Goal: Information Seeking & Learning: Learn about a topic

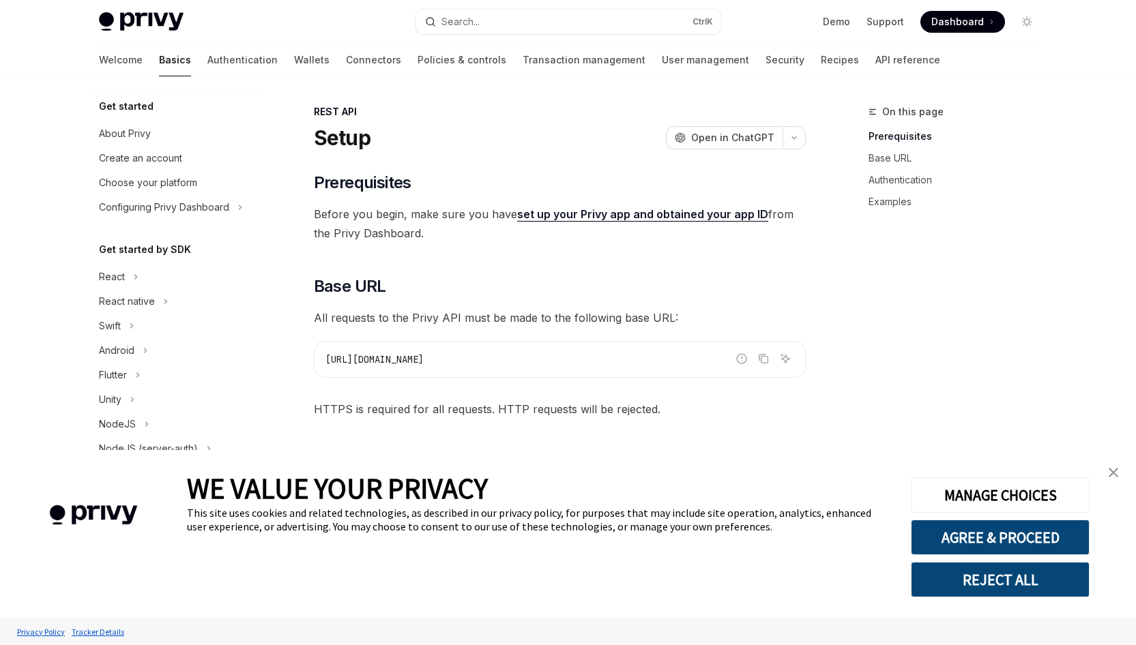
type textarea "*"
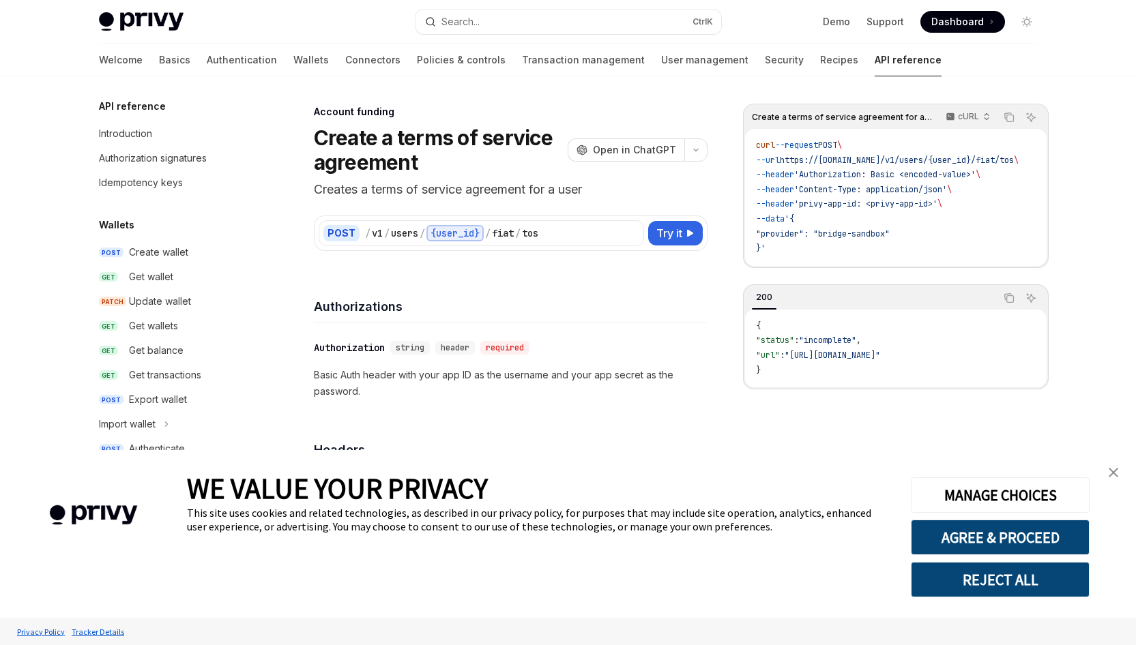
type textarea "*"
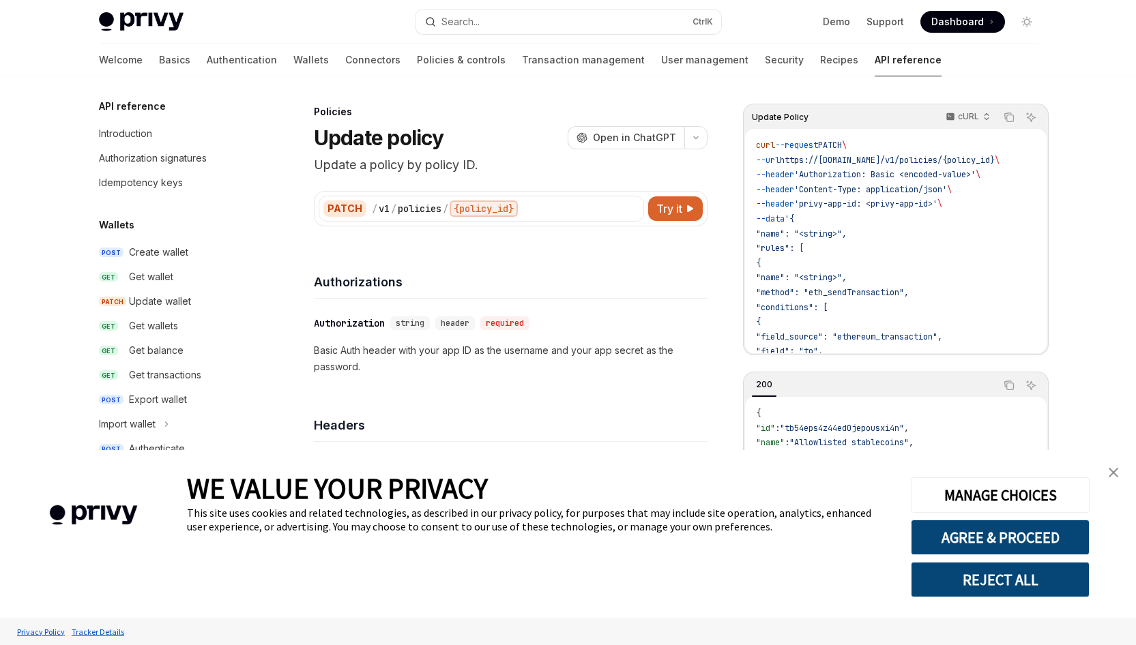
type textarea "*"
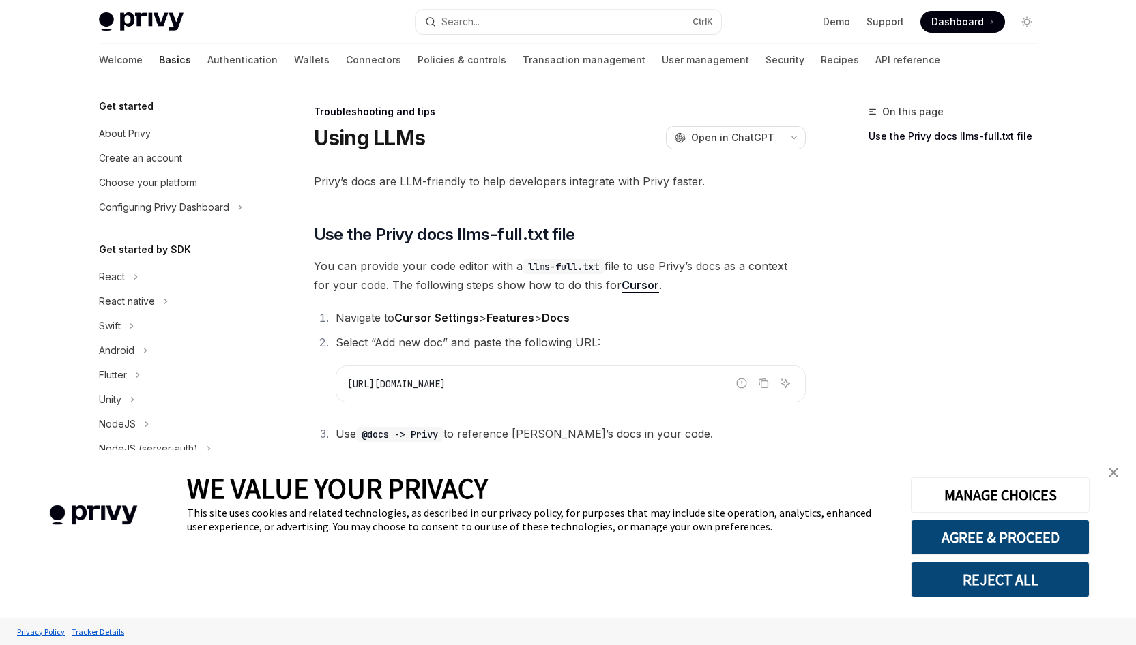
scroll to position [130, 0]
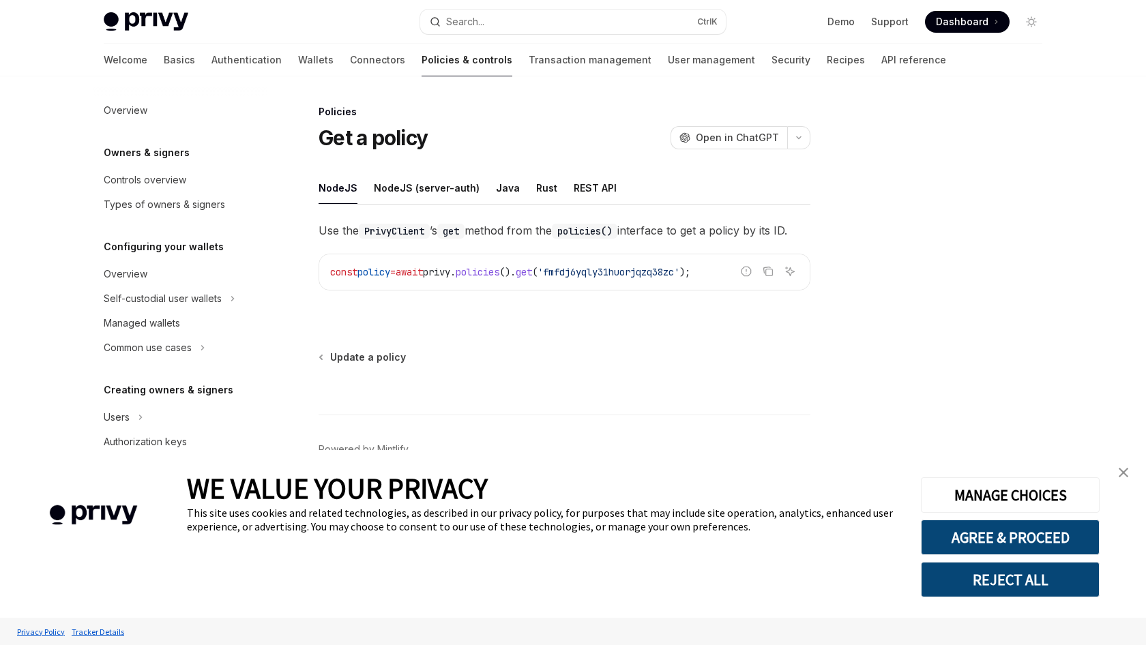
scroll to position [315, 0]
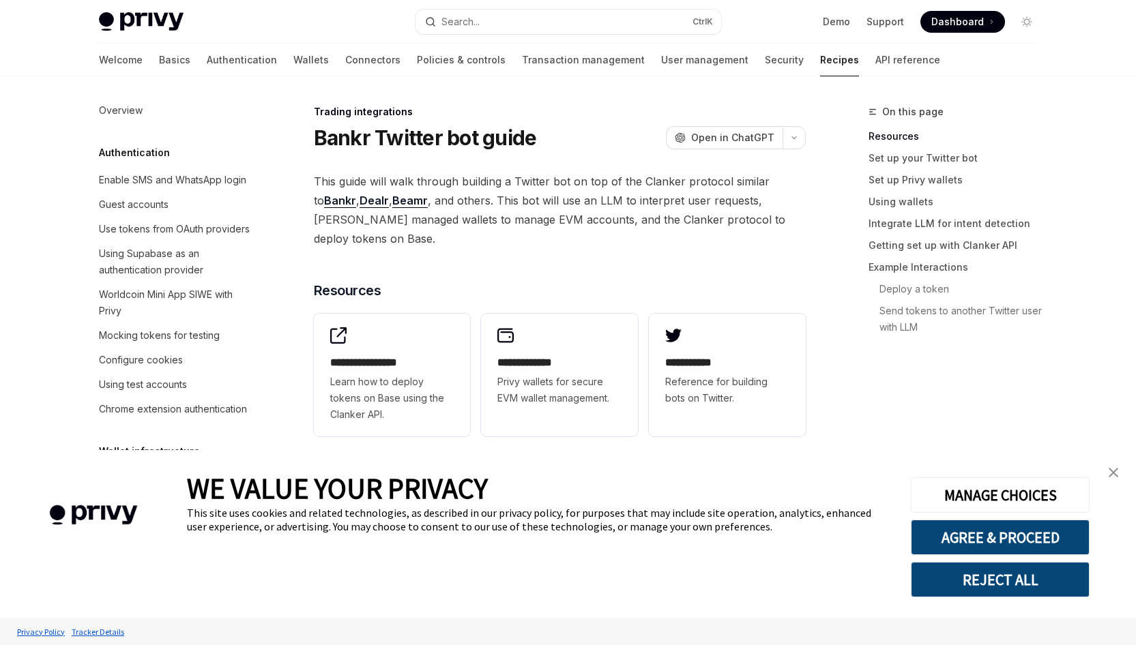
scroll to position [1375, 0]
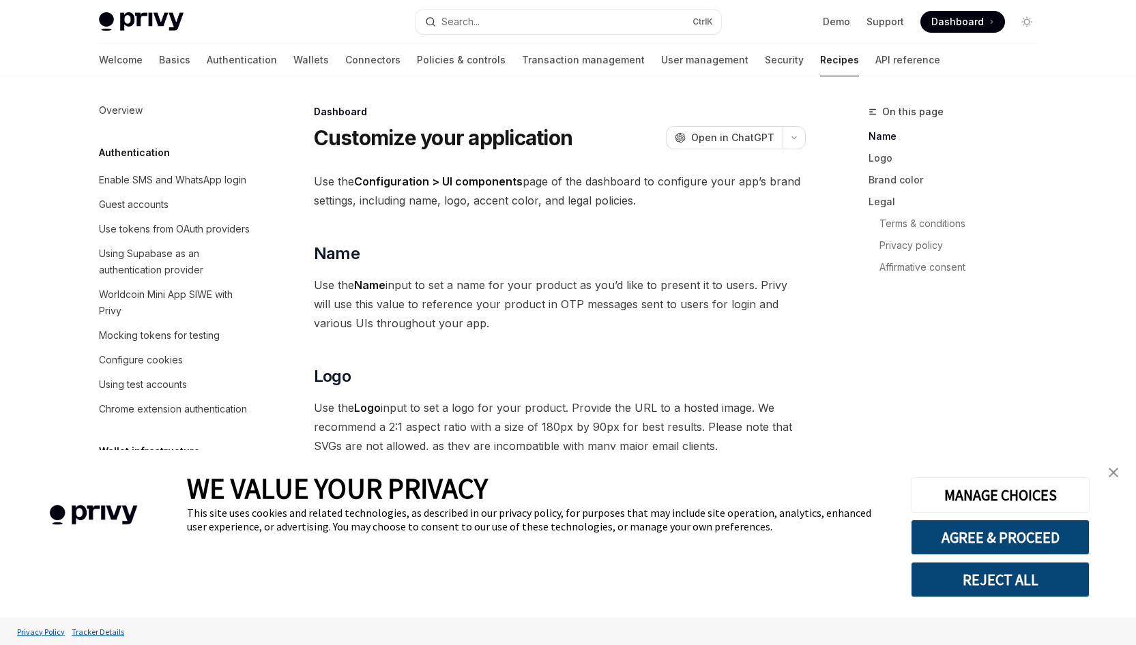
scroll to position [847, 0]
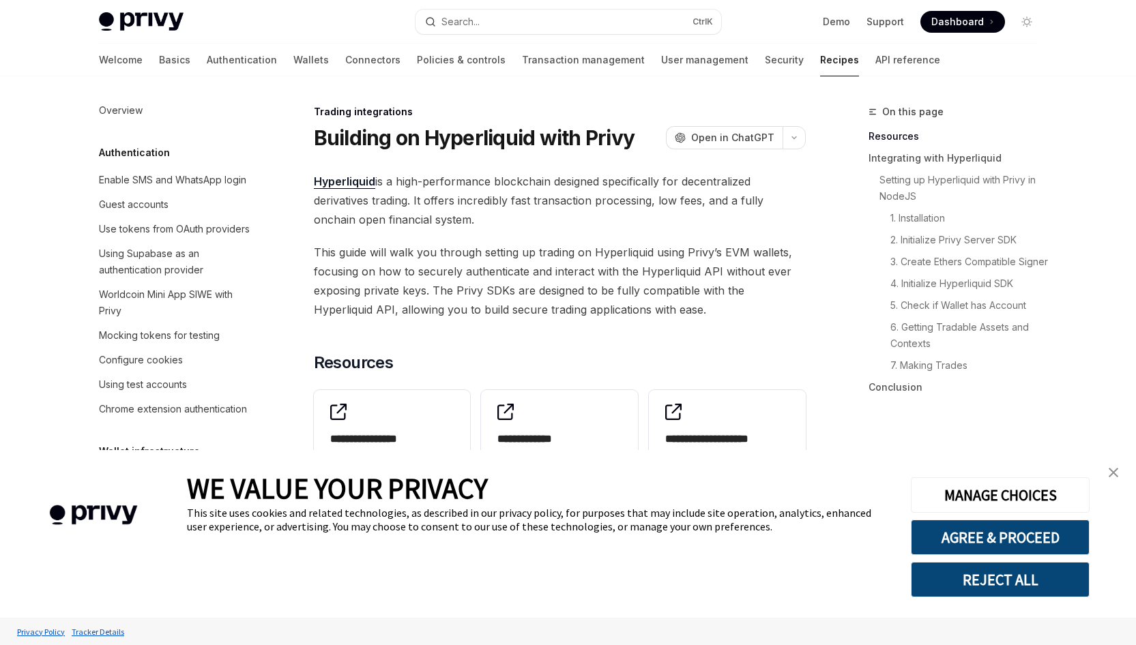
scroll to position [1342, 0]
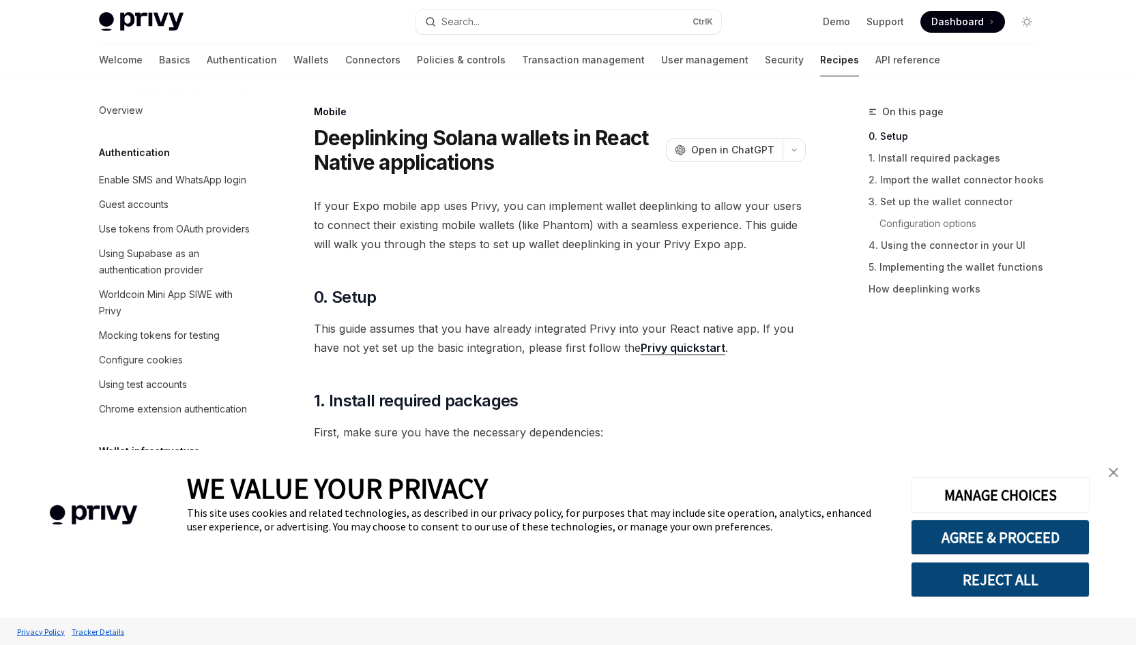
scroll to position [1526, 0]
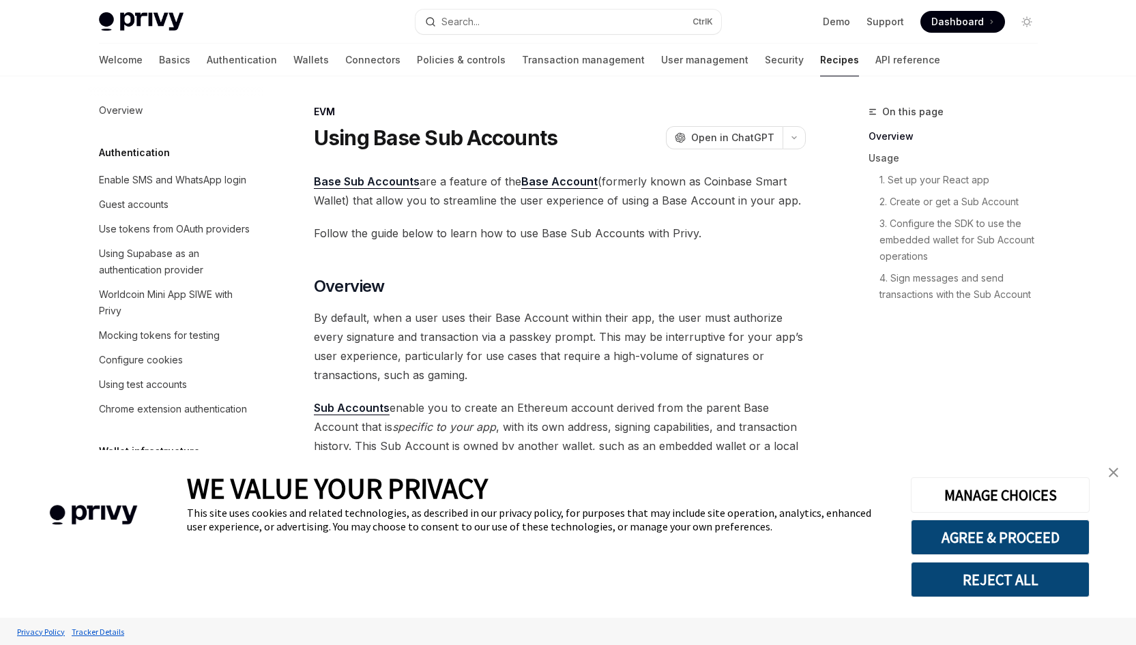
scroll to position [1878, 0]
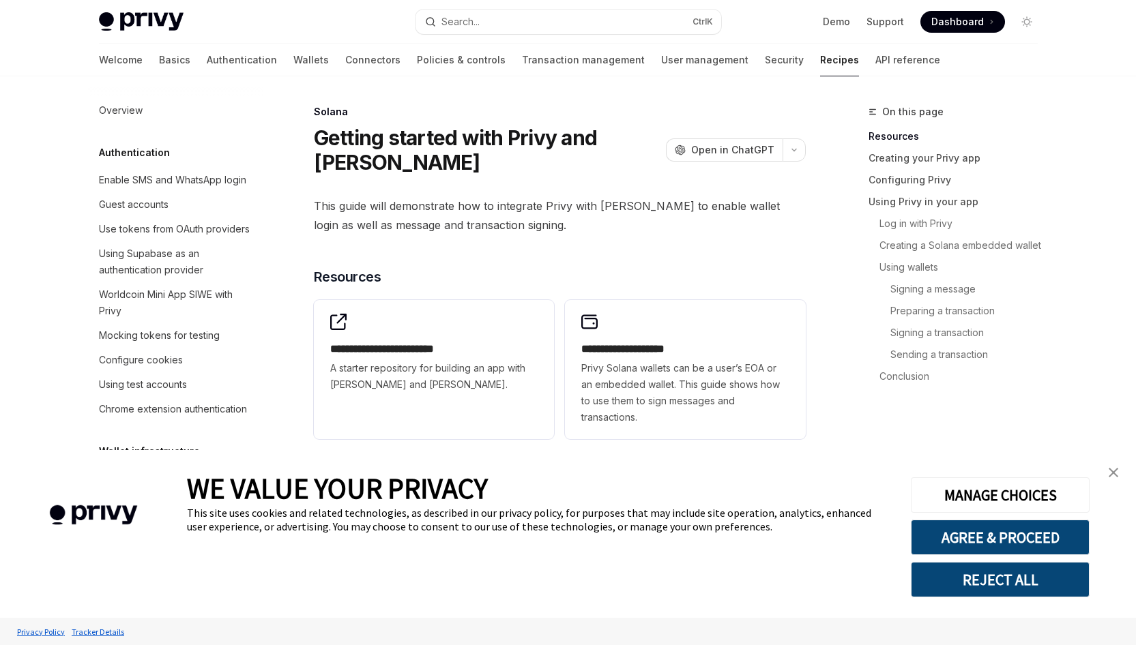
scroll to position [2070, 0]
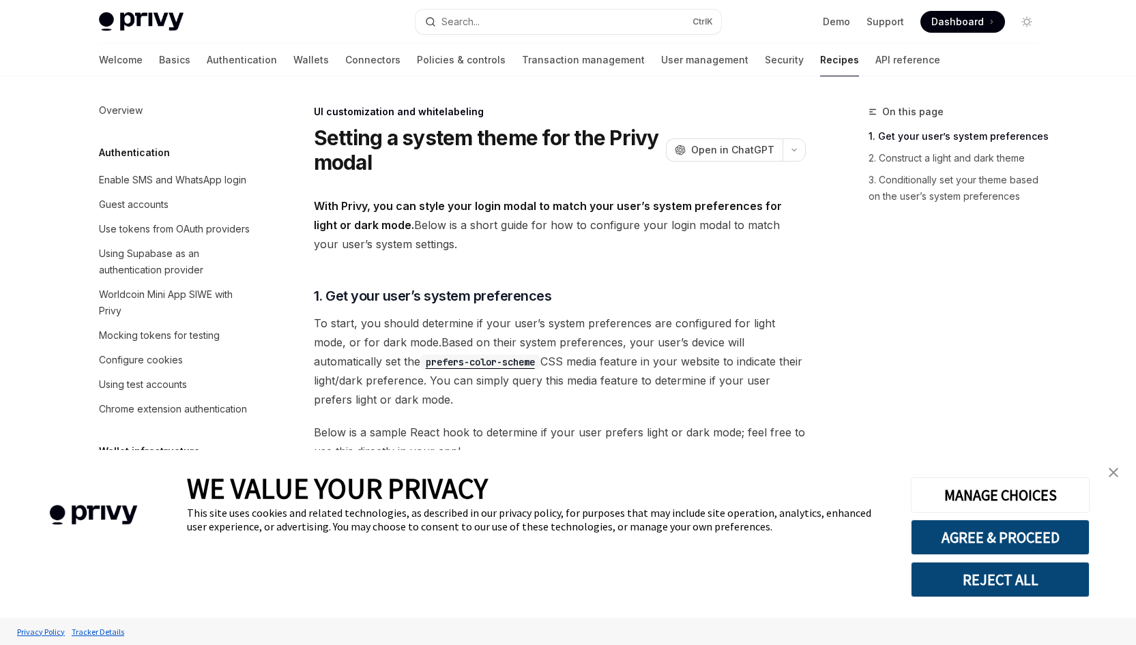
scroll to position [638, 0]
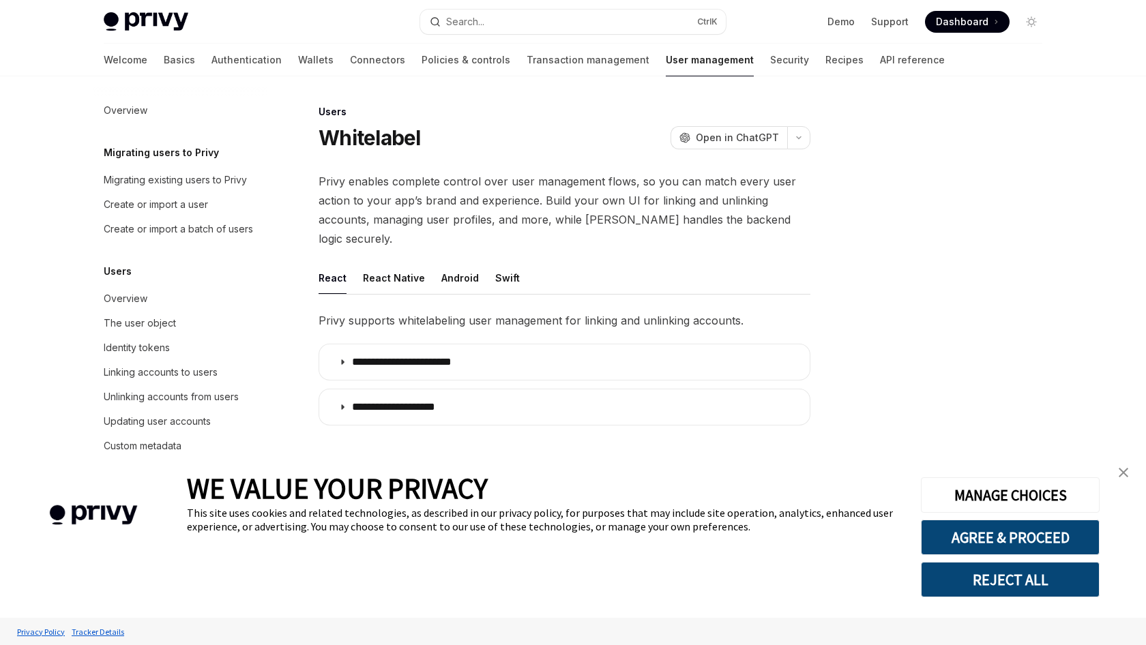
type textarea "*"
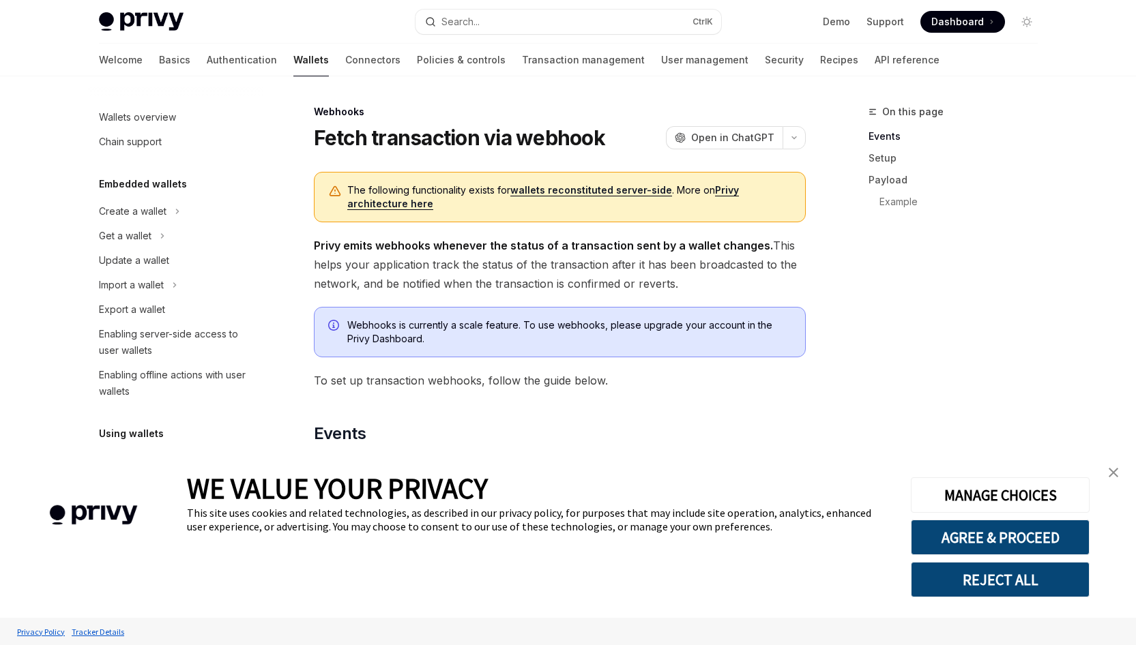
scroll to position [510, 0]
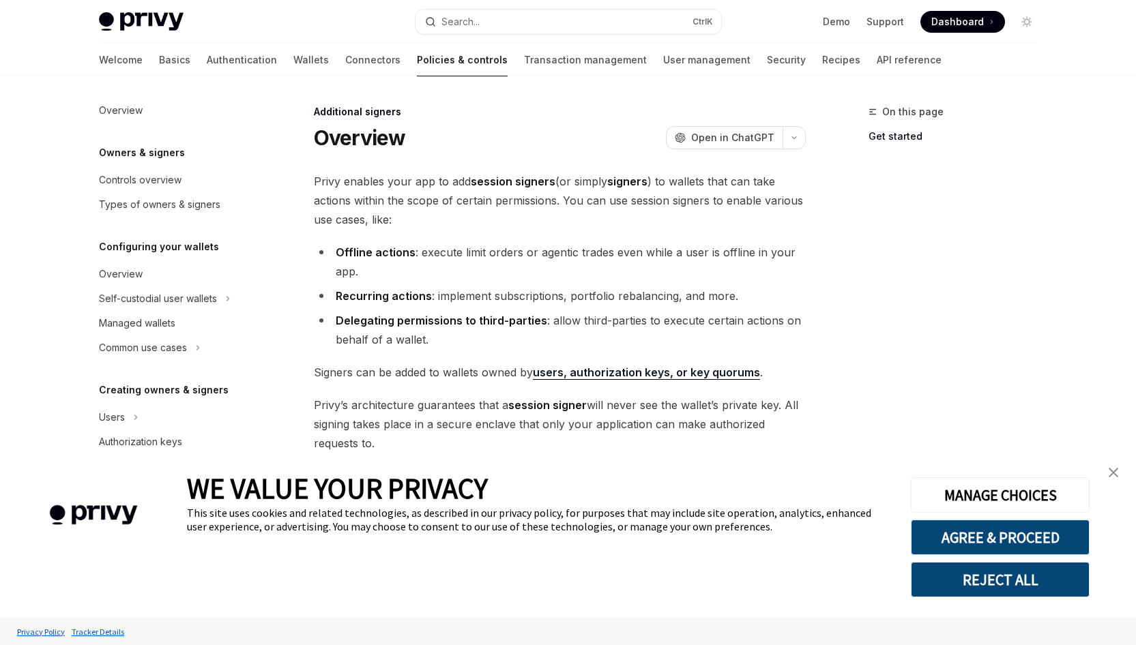
type textarea "*"
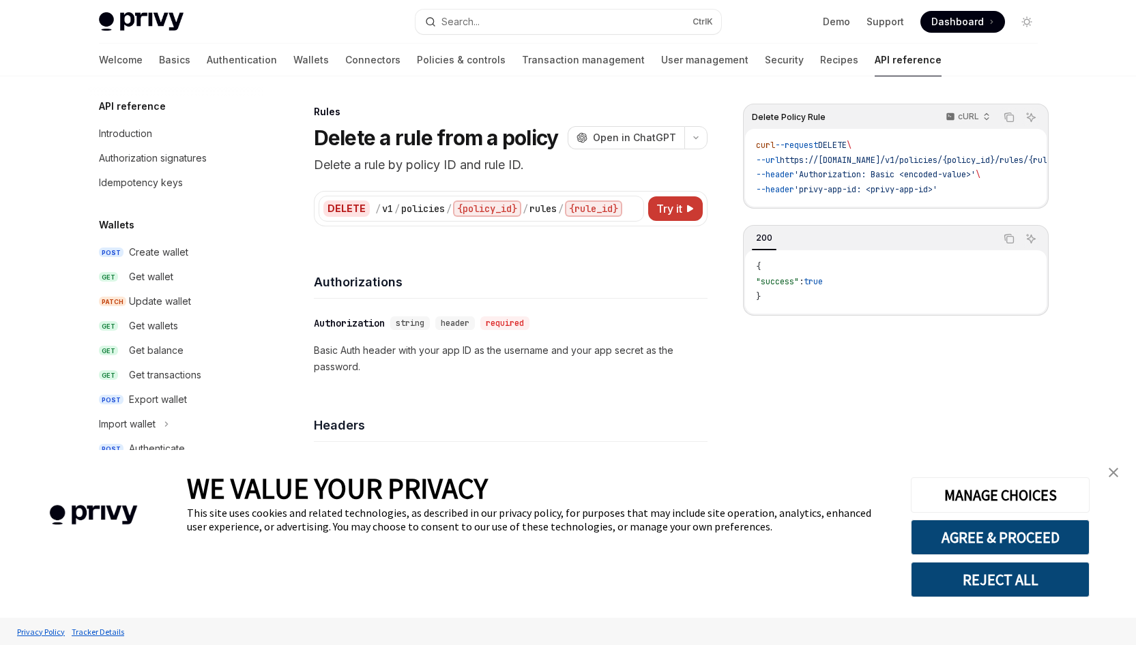
scroll to position [727, 0]
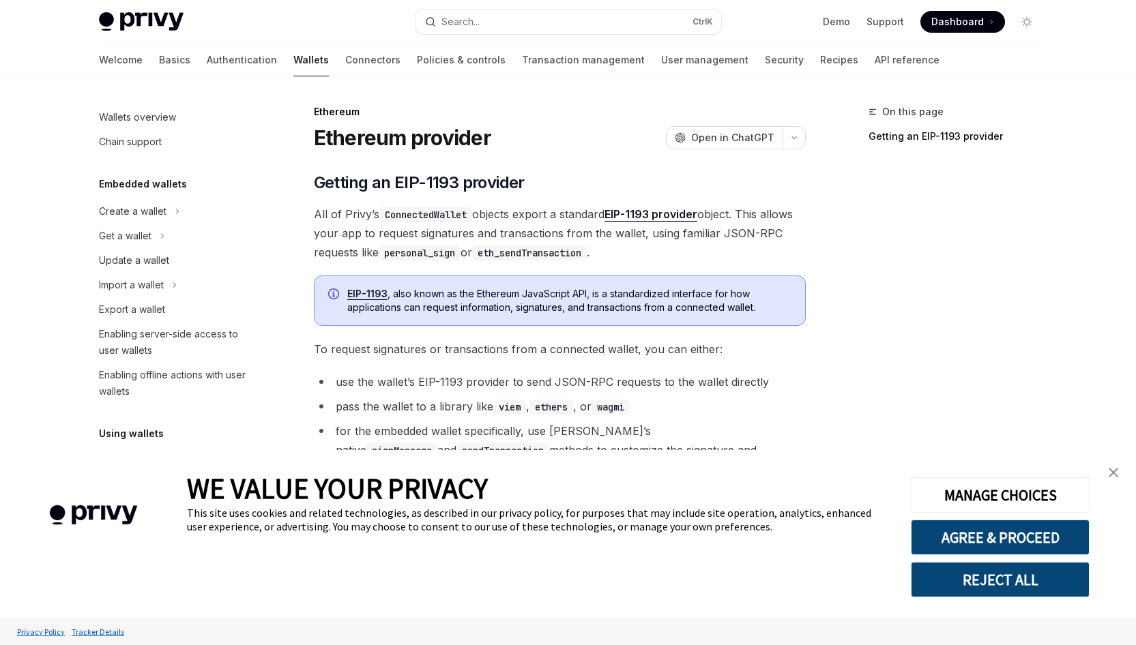
scroll to position [297, 0]
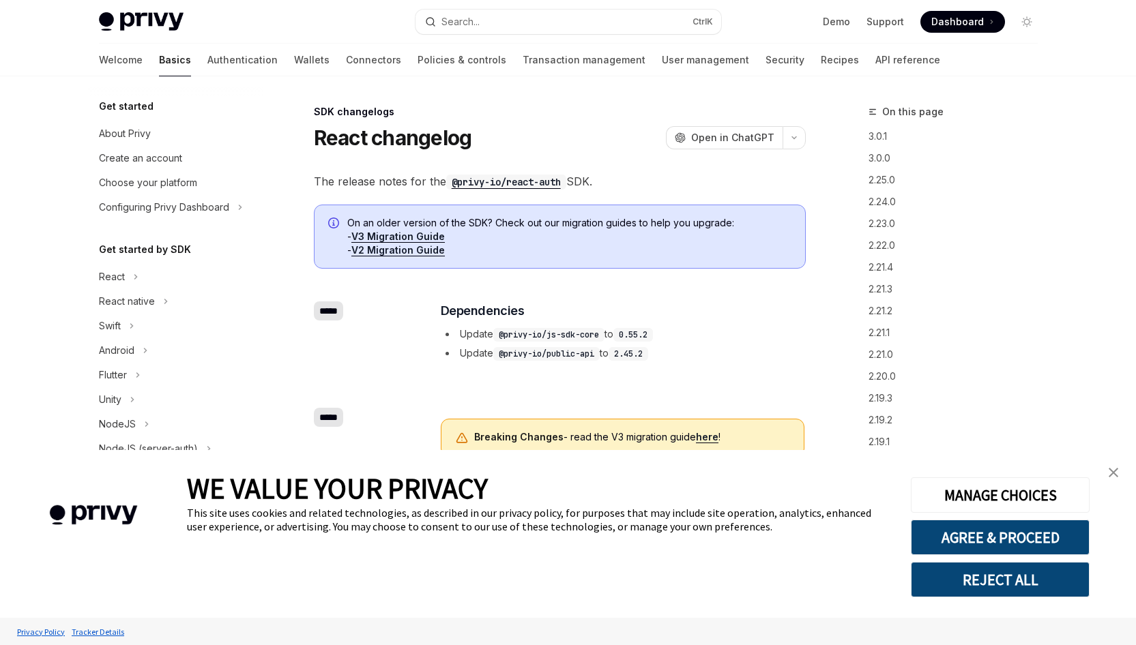
type textarea "*"
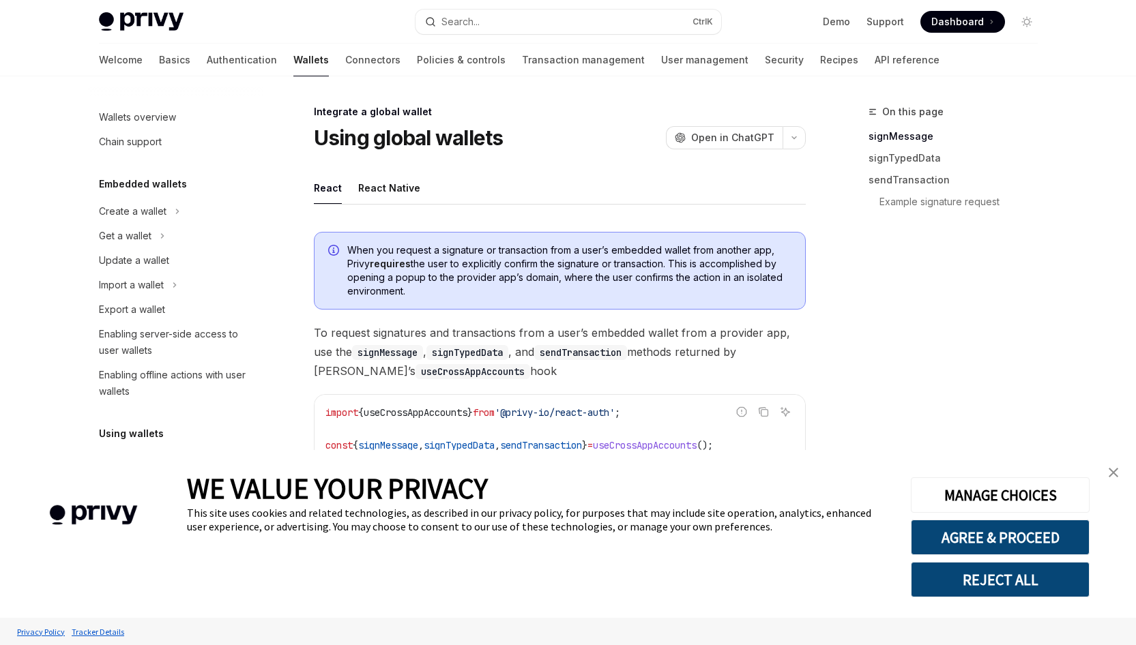
scroll to position [699, 0]
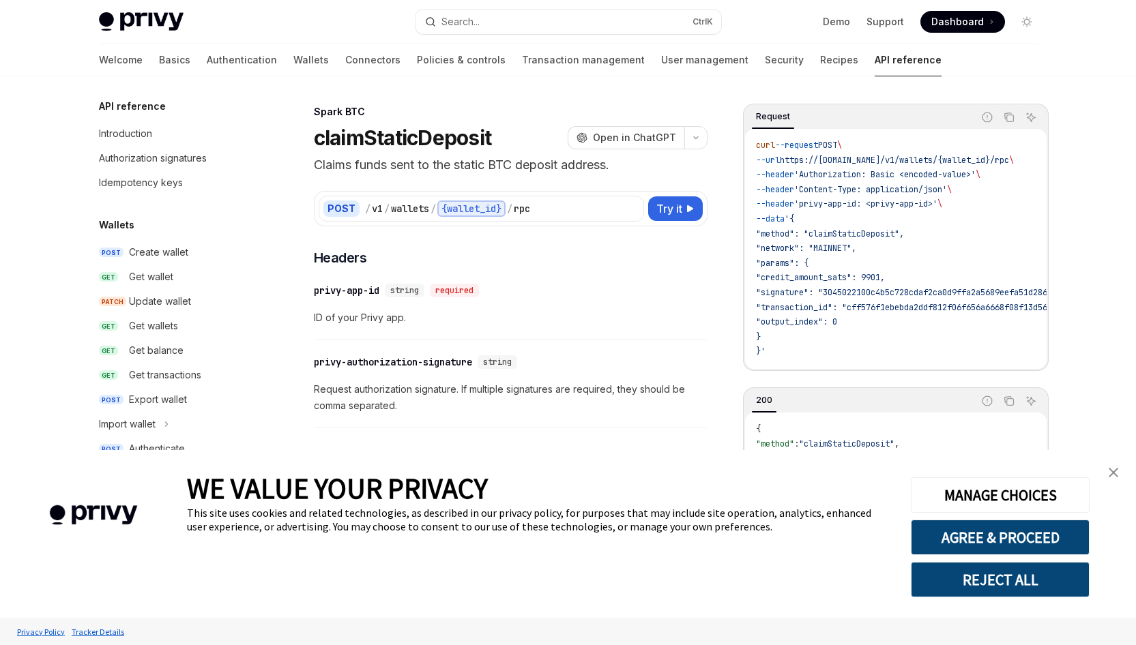
scroll to position [284, 0]
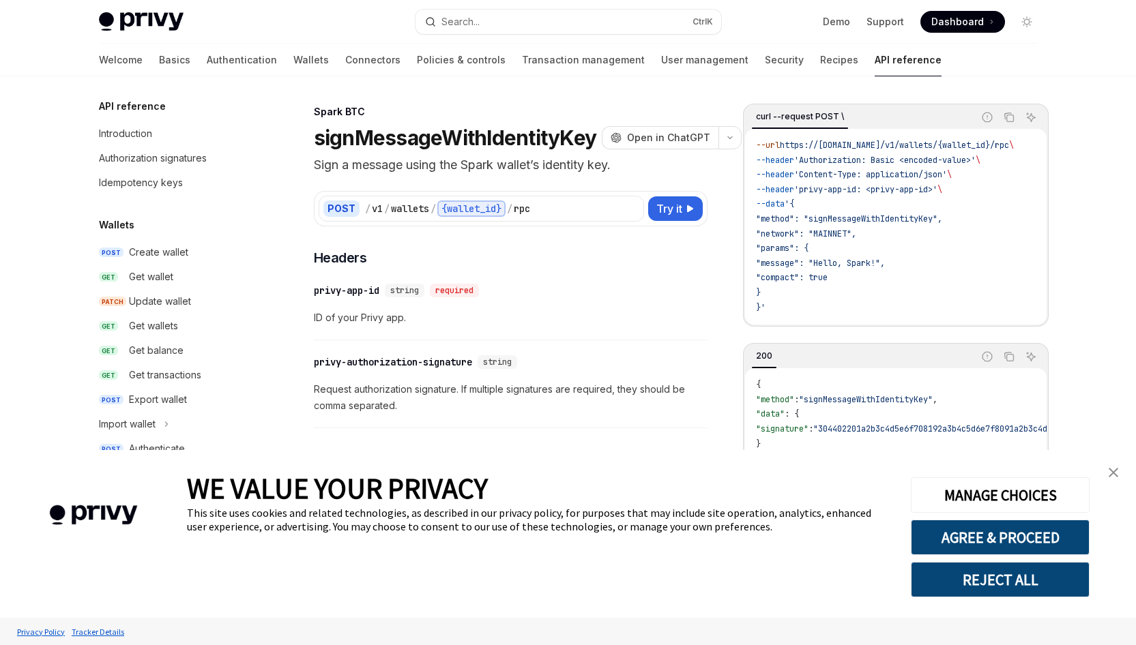
type textarea "*"
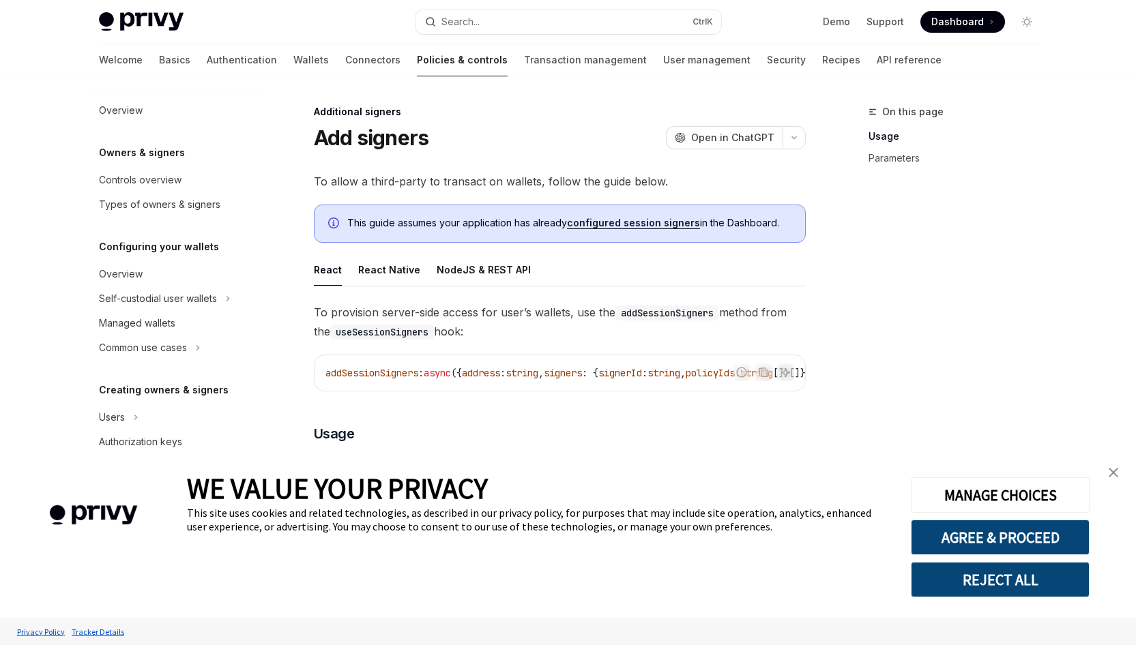
scroll to position [323, 0]
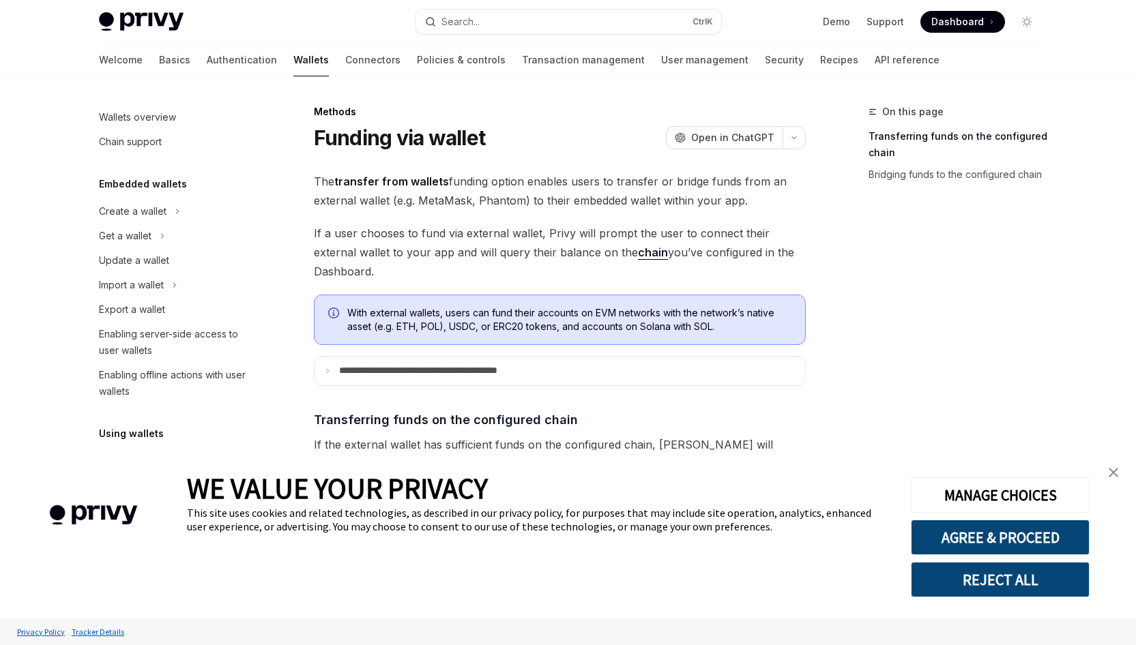
scroll to position [407, 0]
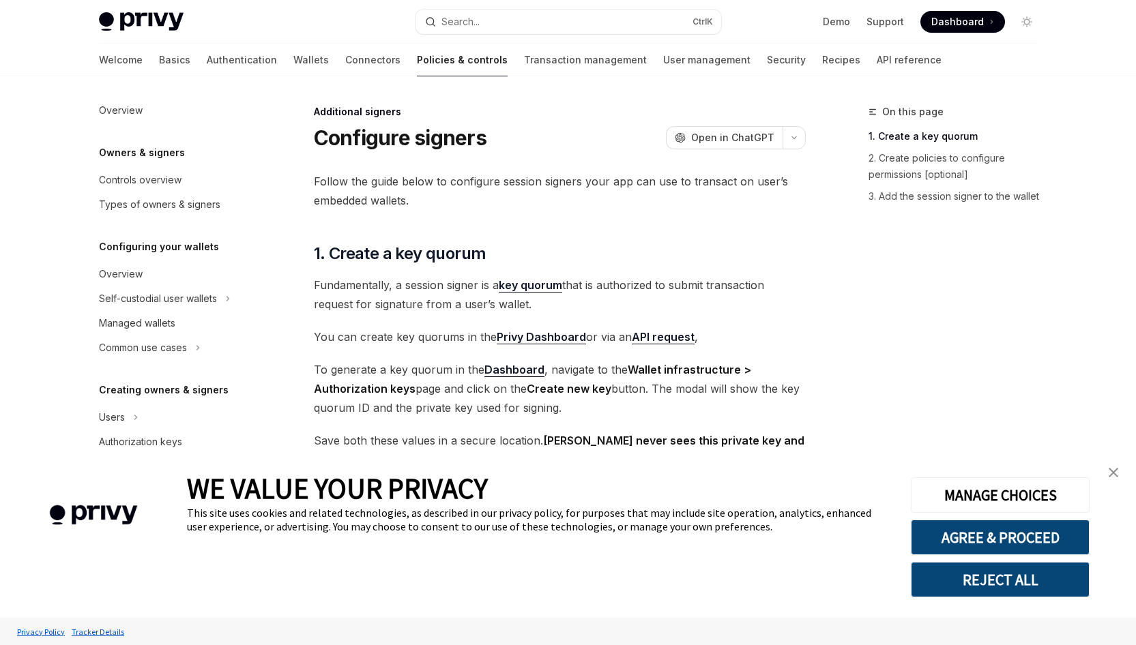
scroll to position [298, 0]
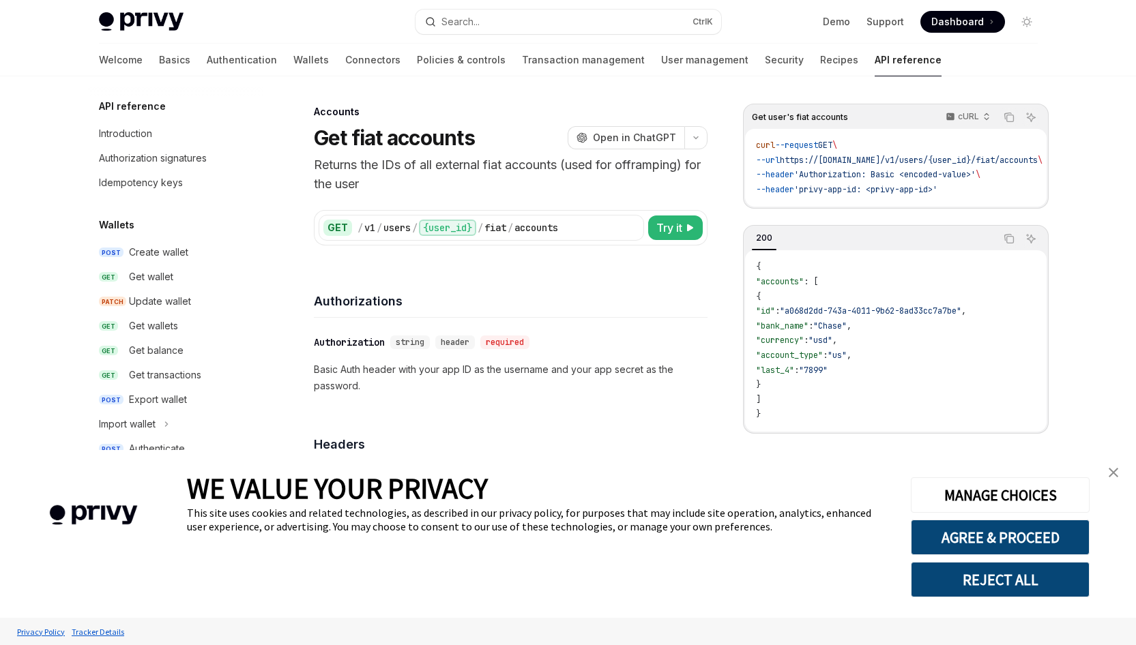
scroll to position [387, 0]
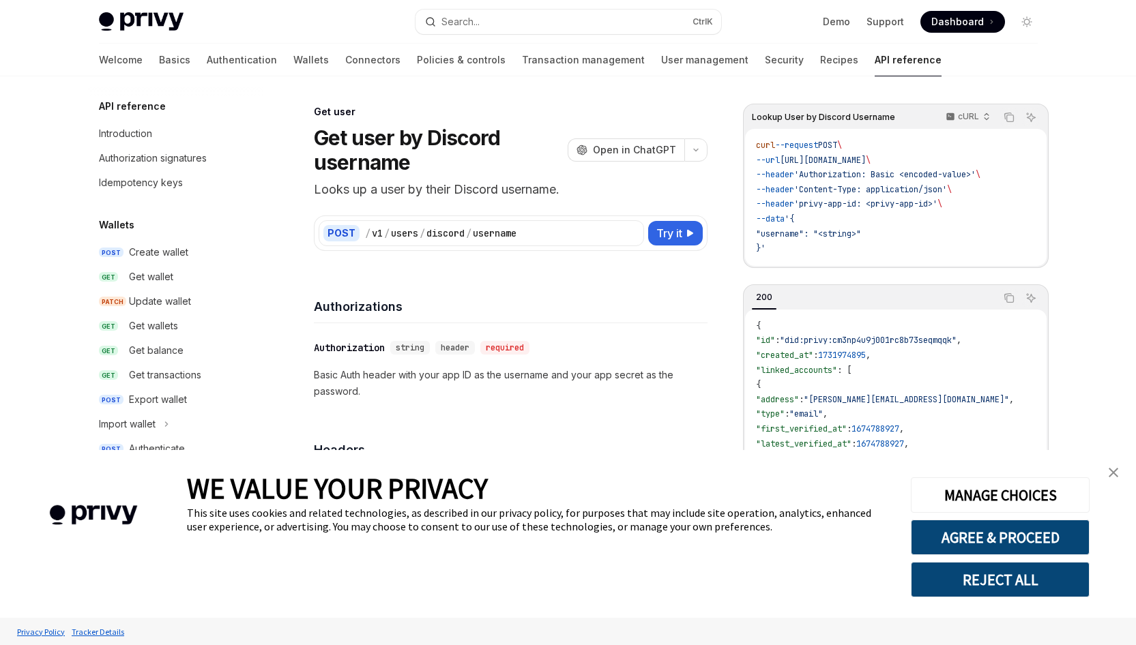
scroll to position [1173, 0]
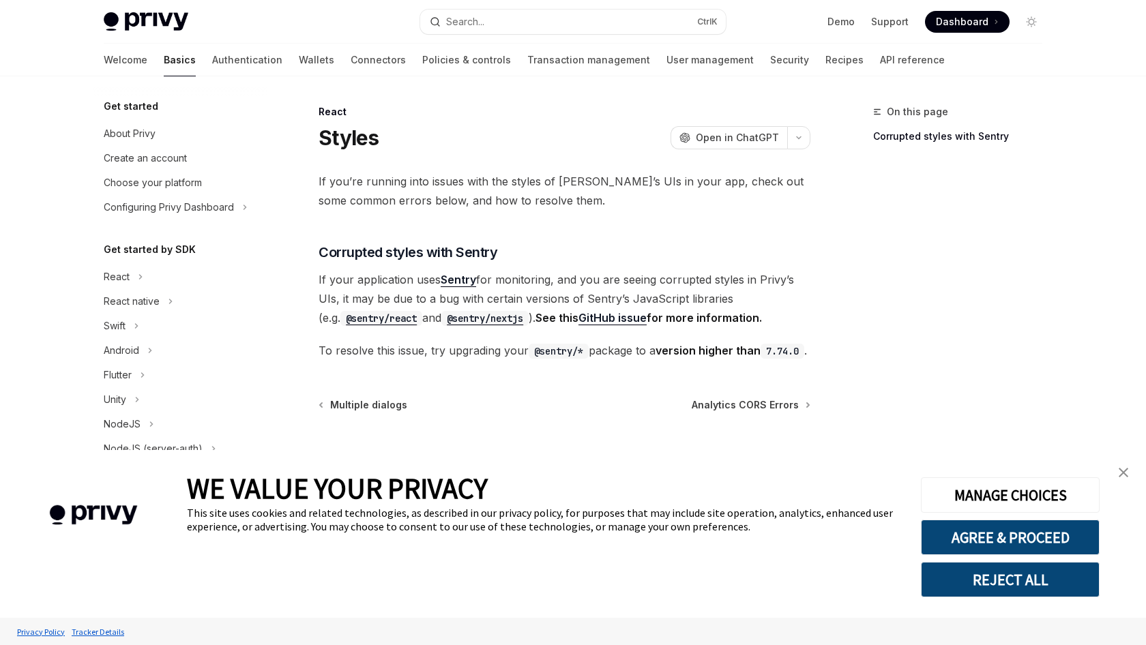
scroll to position [252, 0]
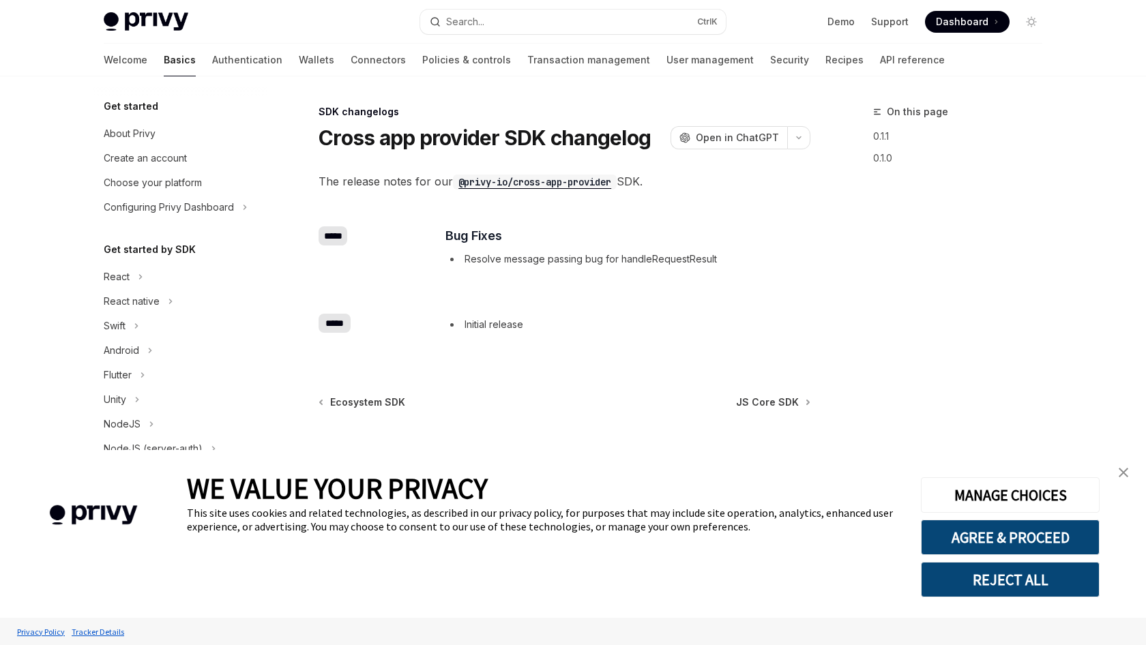
scroll to position [473, 0]
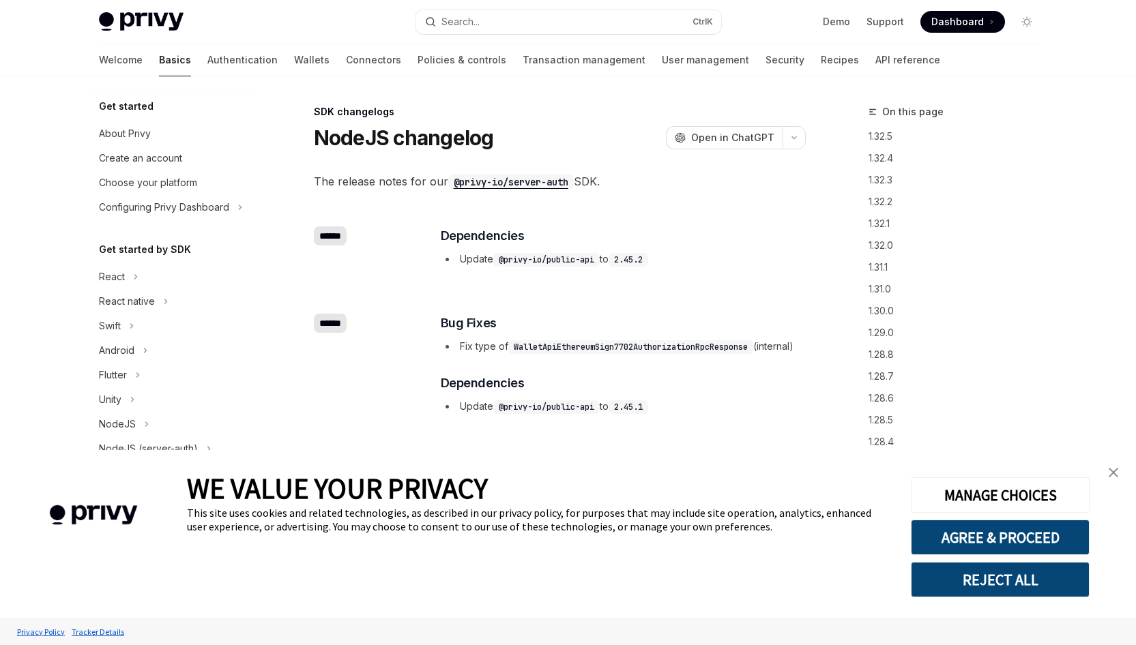
type textarea "*"
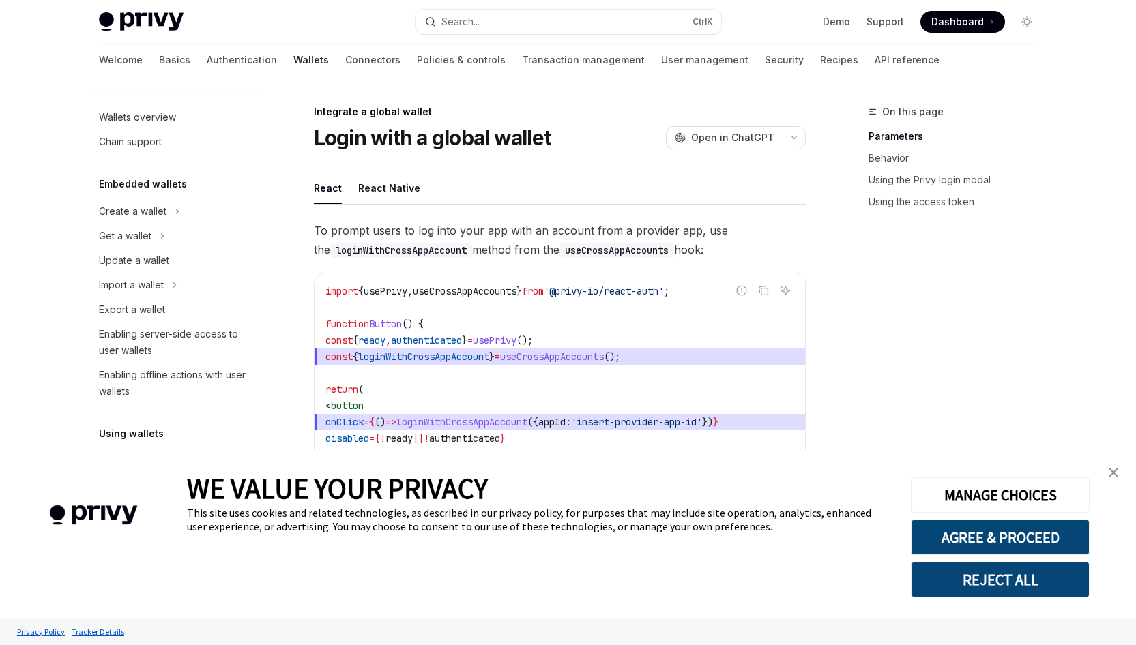
scroll to position [699, 0]
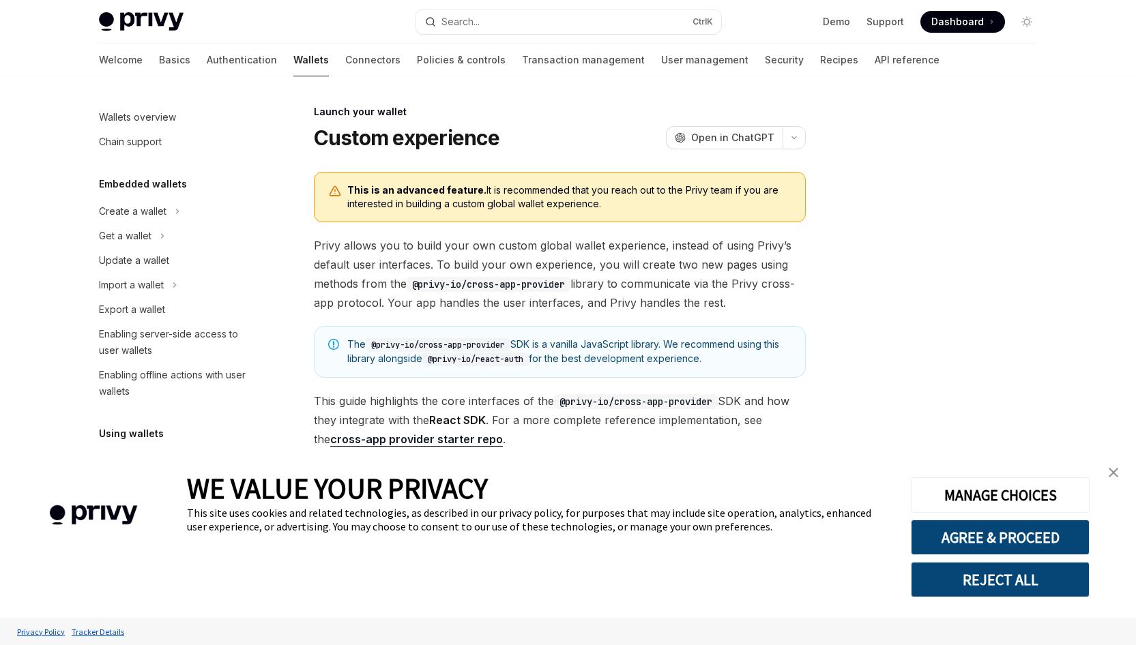
scroll to position [576, 0]
